Goal: Transaction & Acquisition: Purchase product/service

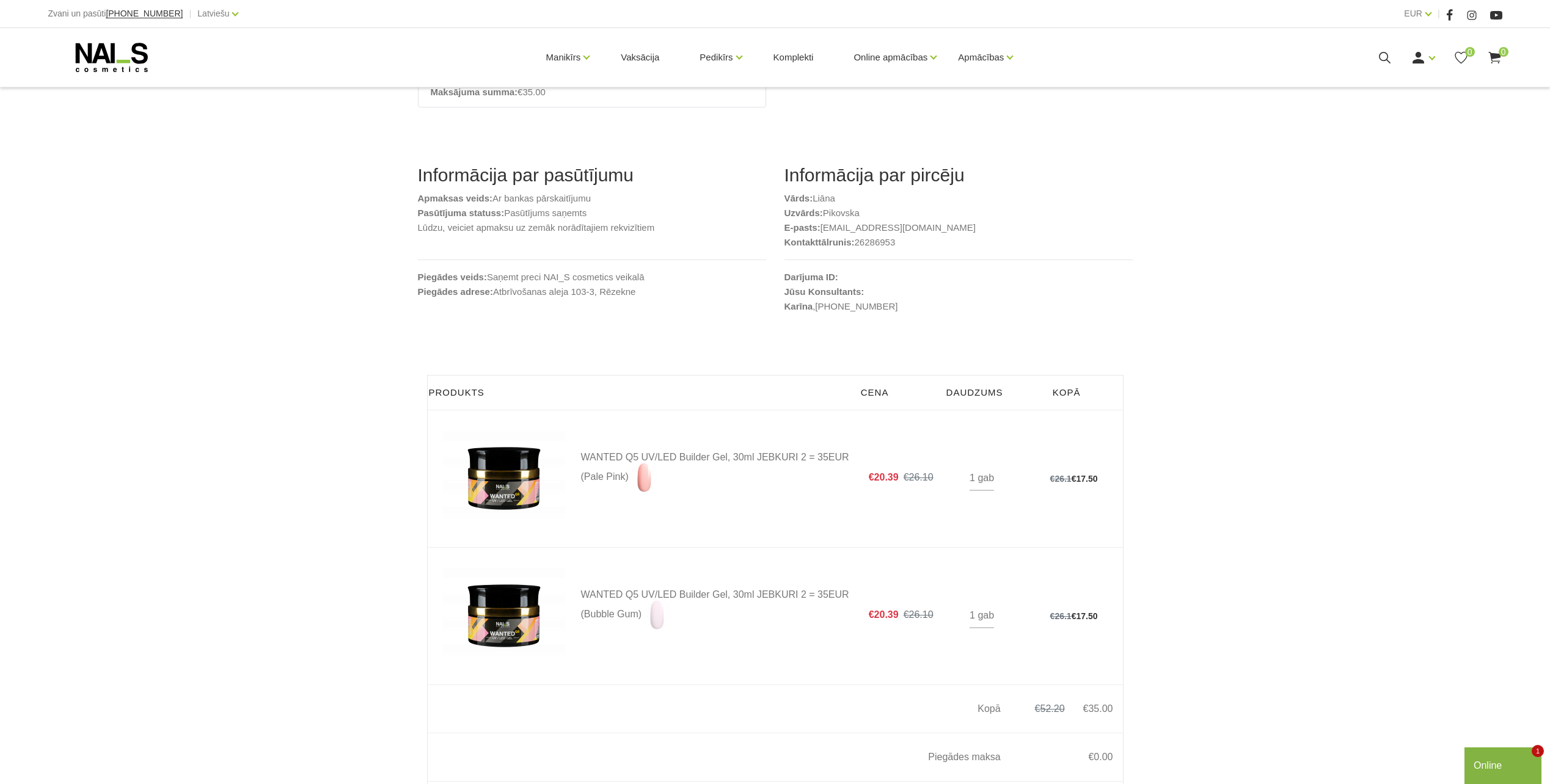
scroll to position [306, 0]
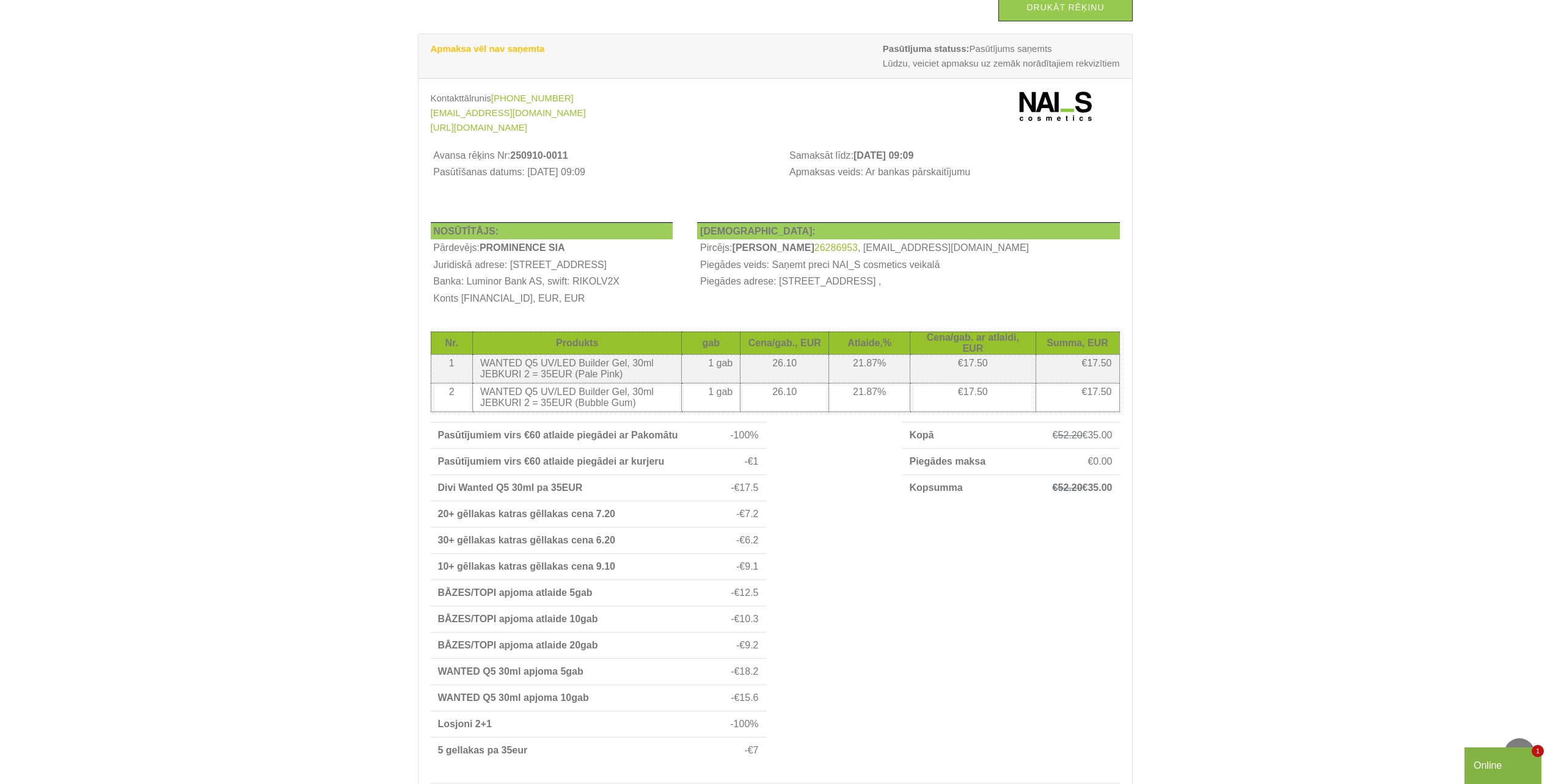
scroll to position [61, 0]
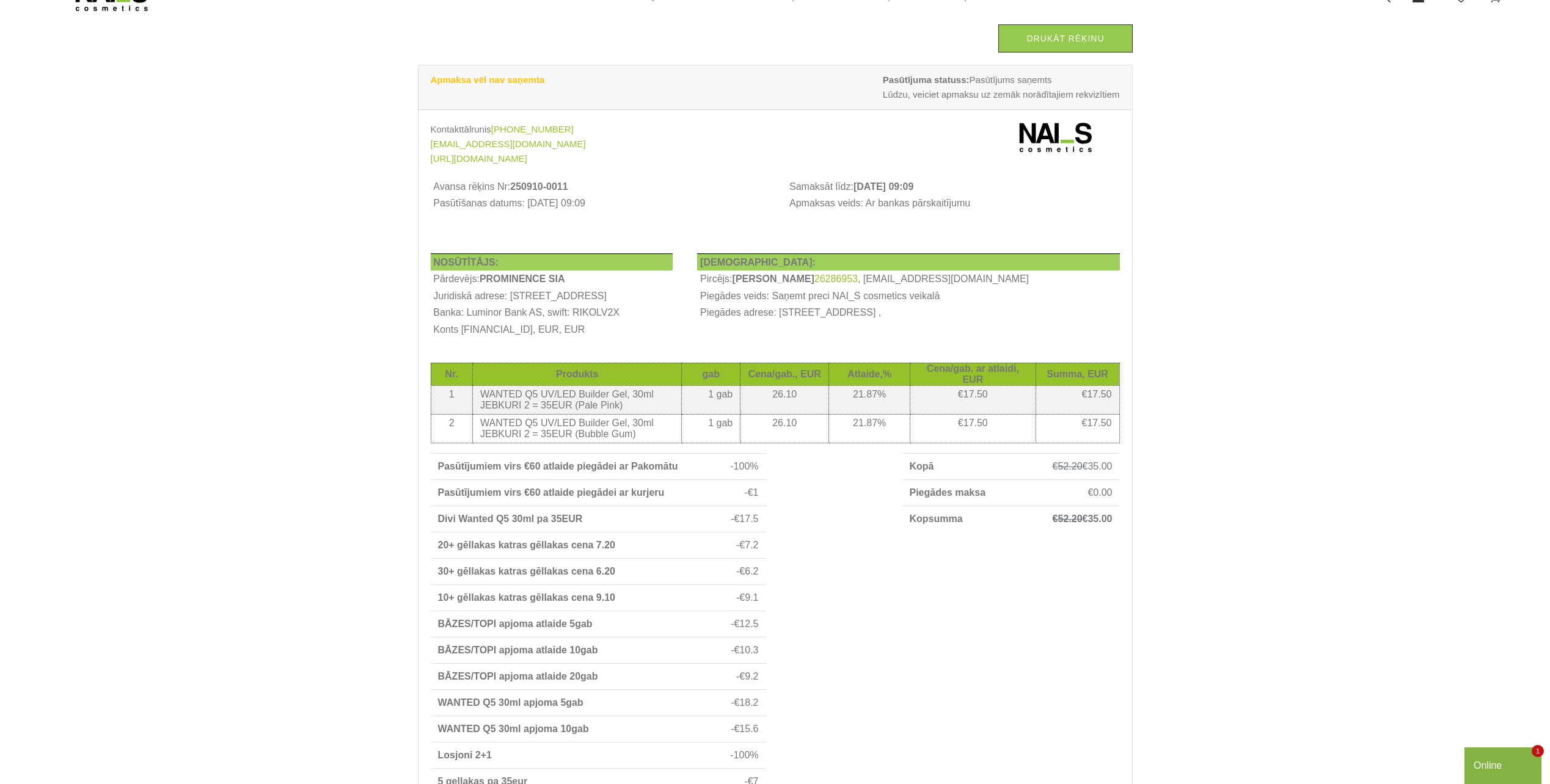
click at [1196, 740] on div "Drukāt rēķinu Apmaksa vēl nav saņemta Pasūtījuma statuss: Pasūtījums saņemts Lū…" at bounding box center [775, 425] width 1550 height 974
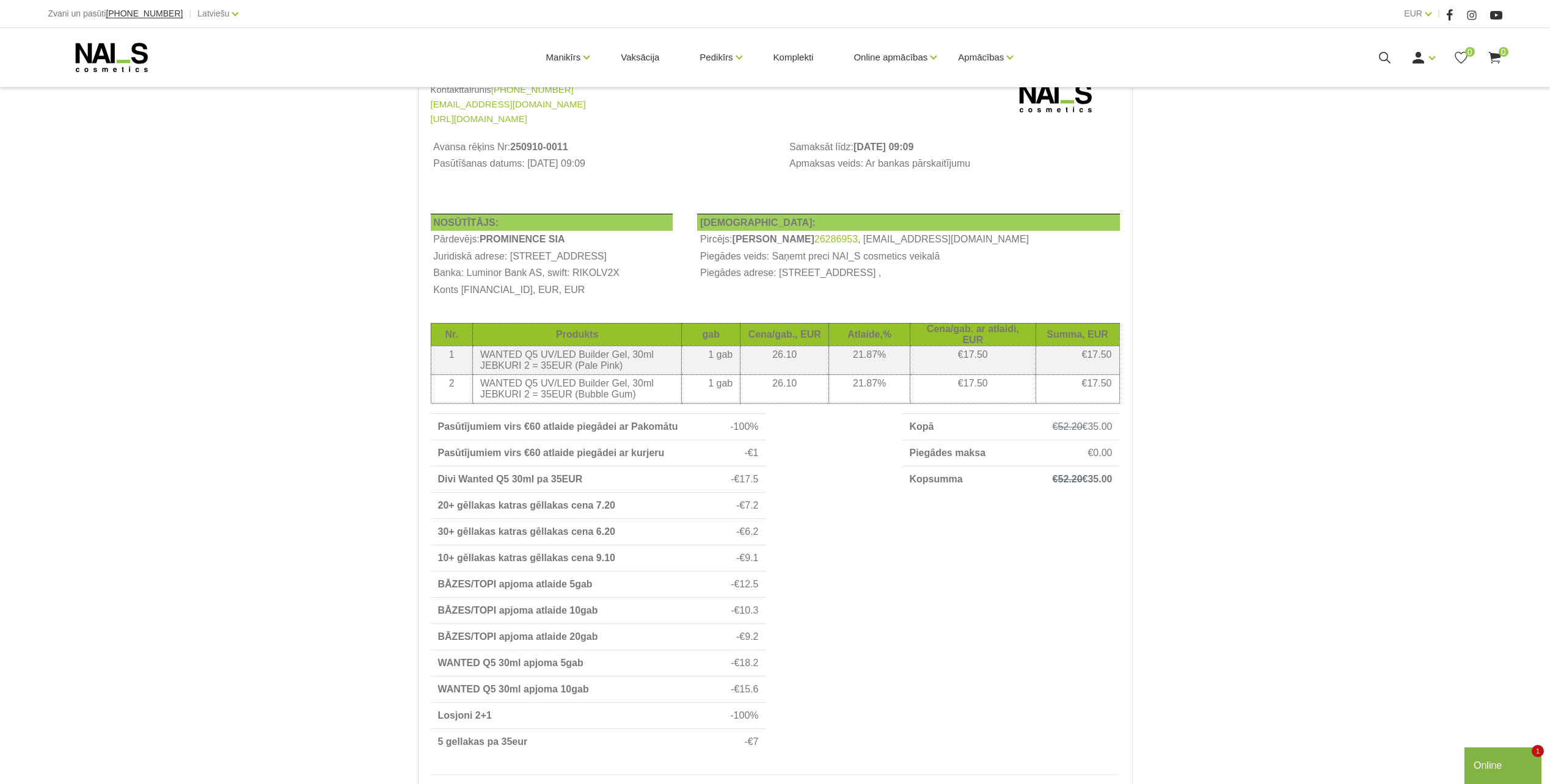
scroll to position [122, 0]
